Goal: Information Seeking & Learning: Check status

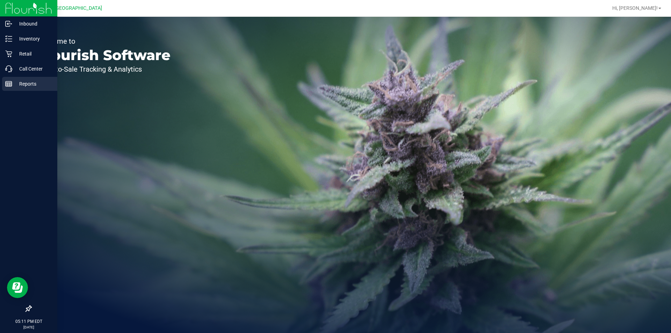
click at [2, 87] on div "Reports" at bounding box center [29, 84] width 55 height 14
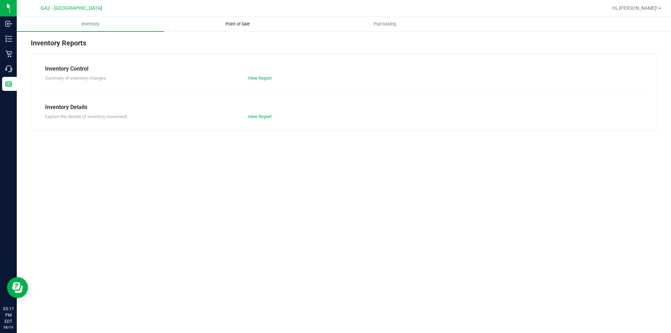
click at [240, 20] on uib-tab-heading "Point of Sale" at bounding box center [237, 24] width 146 height 14
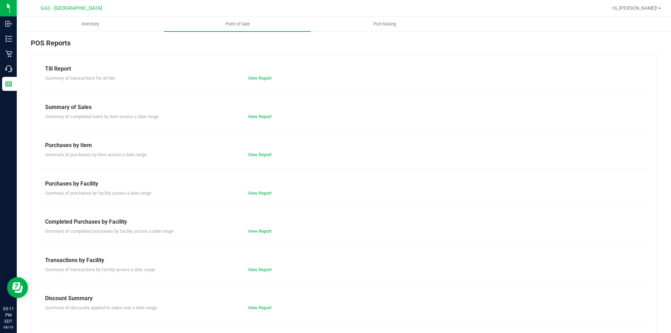
click at [256, 74] on div "Summary of transactions for all tills View Report" at bounding box center [344, 77] width 608 height 9
click at [256, 79] on link "View Report" at bounding box center [260, 77] width 24 height 5
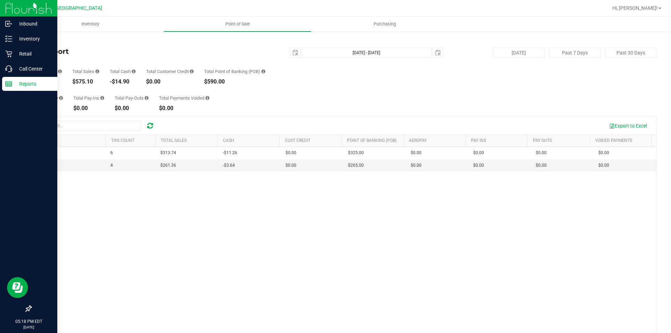
click at [38, 7] on img at bounding box center [28, 8] width 47 height 16
